Goal: Information Seeking & Learning: Learn about a topic

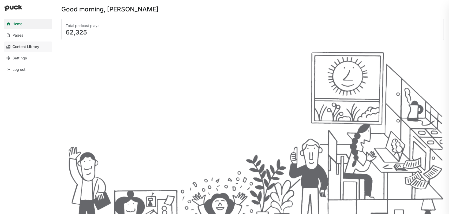
click at [18, 46] on div "Content Library" at bounding box center [25, 47] width 27 height 4
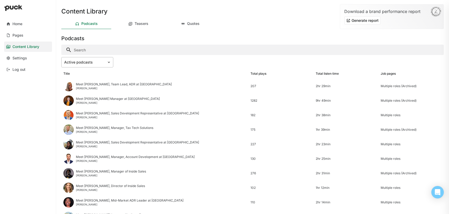
click at [93, 63] on div at bounding box center [84, 62] width 40 height 5
click at [146, 60] on div "Active podcasts" at bounding box center [252, 62] width 382 height 10
click at [134, 46] on input "Search" at bounding box center [252, 50] width 382 height 10
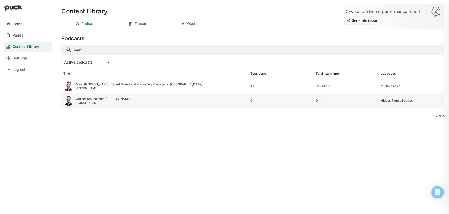
type input "matt"
click at [100, 99] on div "Career advice from [PERSON_NAME]" at bounding box center [103, 99] width 55 height 4
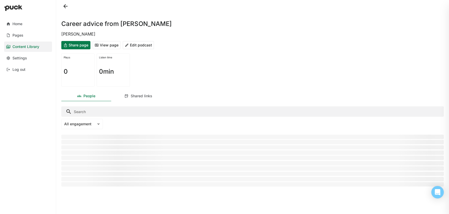
click at [110, 43] on button "View page" at bounding box center [106, 45] width 28 height 8
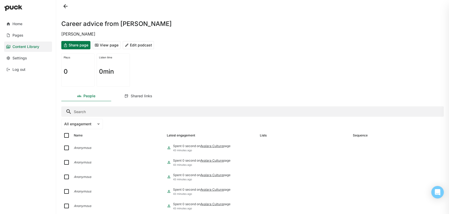
click at [65, 6] on button at bounding box center [65, 6] width 8 height 8
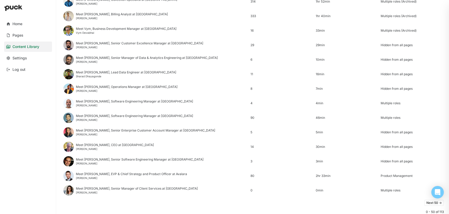
scroll to position [625, 0]
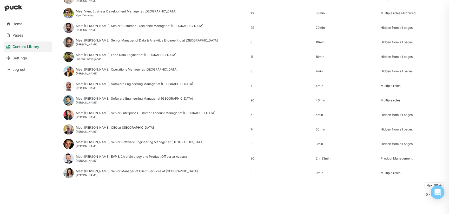
click at [439, 192] on icon "Open Intercom Messenger" at bounding box center [437, 192] width 6 height 7
click at [439, 192] on div "Open Intercom Messenger" at bounding box center [437, 193] width 14 height 14
click at [439, 192] on icon "Open Intercom Messenger" at bounding box center [437, 192] width 9 height 9
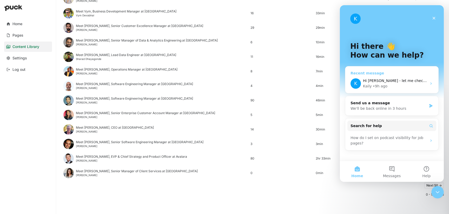
click at [393, 85] on div "Kaily • 9h ago" at bounding box center [395, 86] width 64 height 5
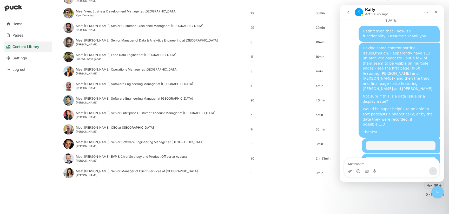
scroll to position [424, 0]
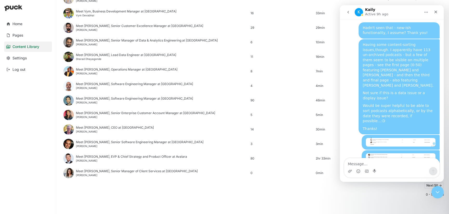
click at [232, 186] on div "Next 50 ->" at bounding box center [252, 185] width 382 height 10
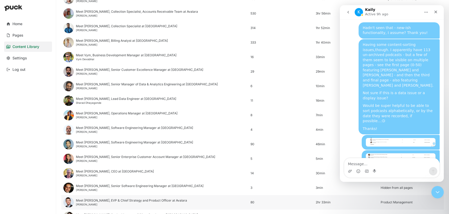
scroll to position [578, 0]
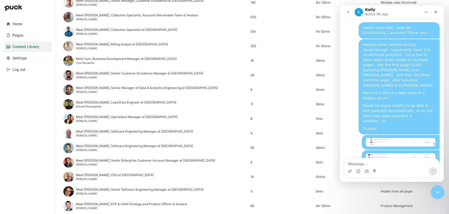
click at [434, 187] on div "Close Intercom Messenger" at bounding box center [436, 191] width 12 height 12
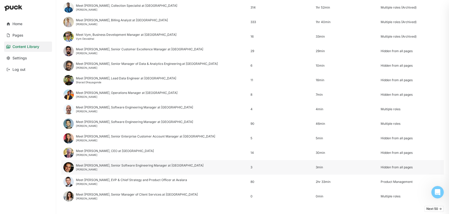
scroll to position [625, 0]
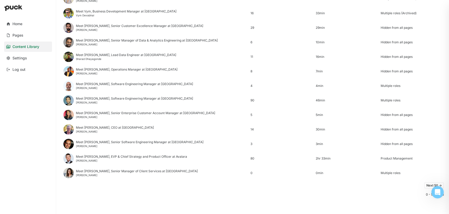
click at [428, 186] on button "Next 50 ->" at bounding box center [433, 185] width 19 height 6
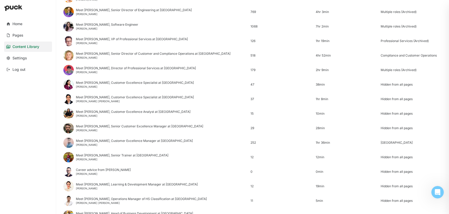
scroll to position [541, 0]
